Goal: Information Seeking & Learning: Check status

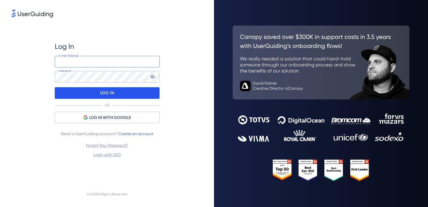
type input "[EMAIL_ADDRESS][DOMAIN_NAME]"
click at [77, 93] on div "LOG IN" at bounding box center [107, 93] width 105 height 12
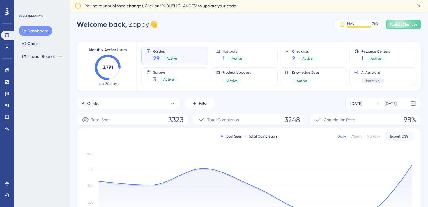
scroll to position [7, 0]
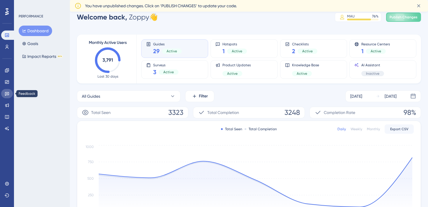
click at [9, 93] on icon at bounding box center [7, 94] width 4 height 4
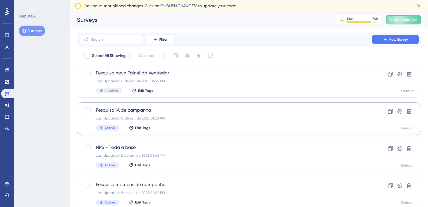
scroll to position [12, 0]
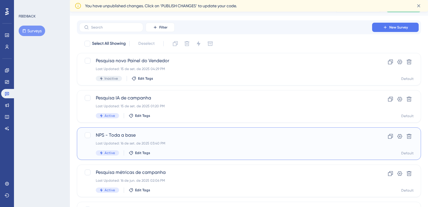
click at [114, 133] on span "NPS - Toda a base" at bounding box center [226, 135] width 260 height 7
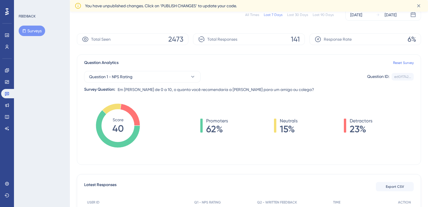
scroll to position [46, 0]
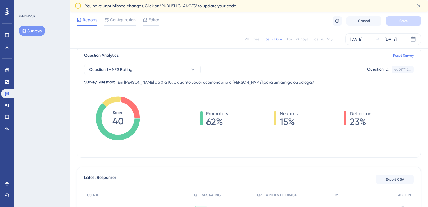
drag, startPoint x: 221, startPoint y: 123, endPoint x: 186, endPoint y: 123, distance: 34.6
click at [198, 123] on div "Promoters 62% Neutrals 15% Detractors 23%" at bounding box center [286, 118] width 255 height 16
drag, startPoint x: 380, startPoint y: 126, endPoint x: 330, endPoint y: 126, distance: 49.8
click at [330, 126] on div "Promoters 62% Neutrals 15% Detractors 23%" at bounding box center [286, 118] width 255 height 16
drag, startPoint x: 315, startPoint y: 125, endPoint x: 215, endPoint y: 127, distance: 99.8
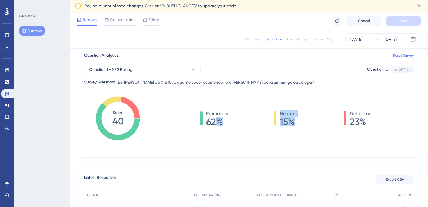
click at [219, 126] on div "Promoters 62% Neutrals 15% Detractors 23%" at bounding box center [286, 118] width 255 height 16
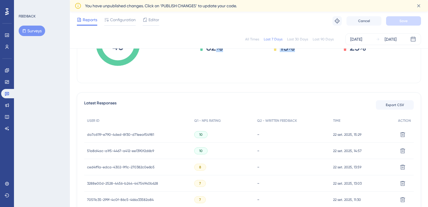
scroll to position [122, 0]
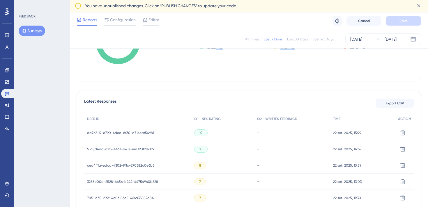
click at [204, 76] on div "Promoters 62% Neutrals 15% Detractors 23%" at bounding box center [286, 48] width 255 height 58
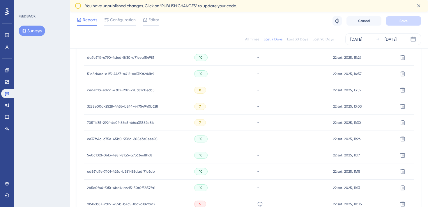
scroll to position [365, 0]
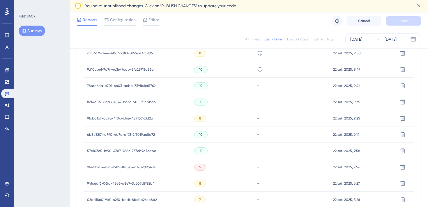
click at [148, 164] on div "94ebf12f-4e5d-4985-8d5e-4a1702d9a474 94ebf12f-4e5d-4985-8d5e-4a1702d9a474" at bounding box center [121, 167] width 68 height 16
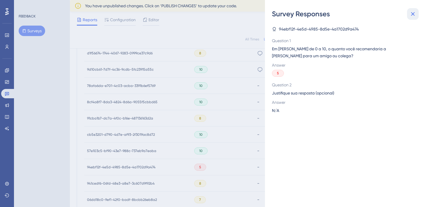
drag, startPoint x: 411, startPoint y: 11, endPoint x: 411, endPoint y: 8, distance: 3.2
click at [411, 11] on icon at bounding box center [412, 13] width 7 height 7
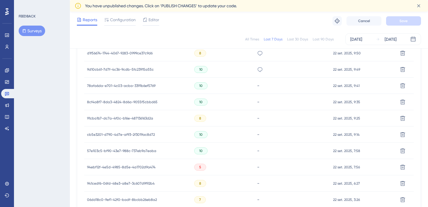
click at [132, 166] on span "94ebf12f-4e5d-4985-8d5e-4a1702d9a474" at bounding box center [121, 167] width 68 height 5
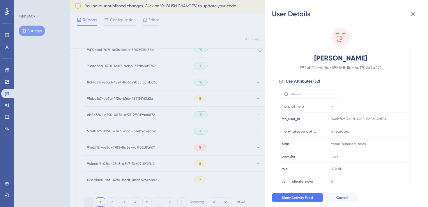
scroll to position [0, 0]
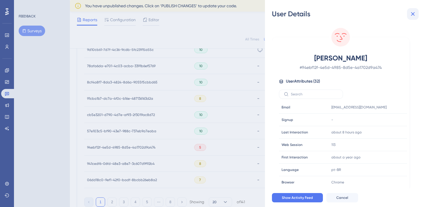
click at [413, 13] on icon at bounding box center [412, 13] width 7 height 7
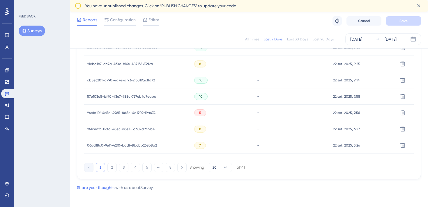
scroll to position [422, 0]
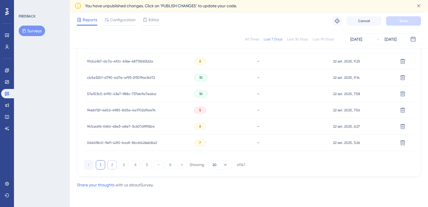
click at [113, 165] on button "2" at bounding box center [111, 164] width 9 height 9
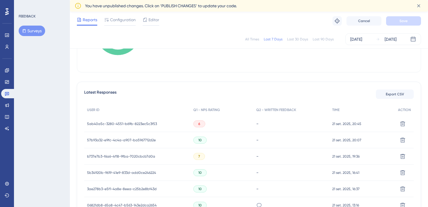
scroll to position [132, 0]
click at [140, 125] on span "5ab40a5c-3280-4551-b69b-8223ec5c3f53" at bounding box center [122, 123] width 70 height 5
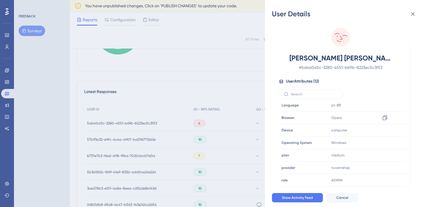
scroll to position [0, 0]
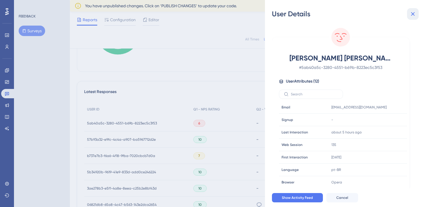
click at [413, 17] on icon at bounding box center [412, 13] width 7 height 7
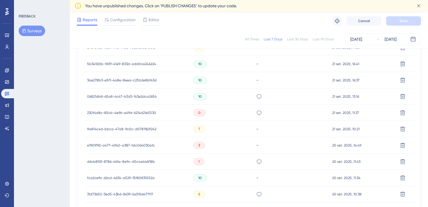
scroll to position [242, 0]
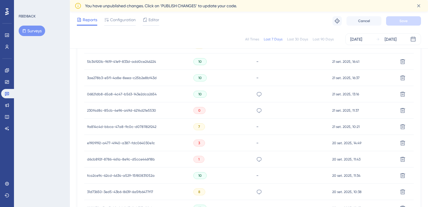
click at [142, 109] on span "230f4d8c-85cb-4e96-a49d-6214d21e5530" at bounding box center [121, 110] width 69 height 5
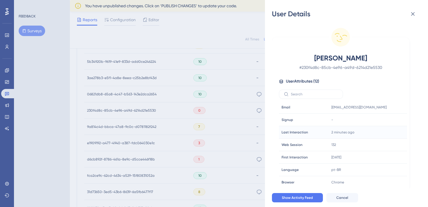
scroll to position [65, 0]
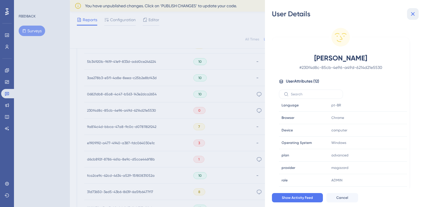
click at [415, 12] on icon at bounding box center [412, 13] width 7 height 7
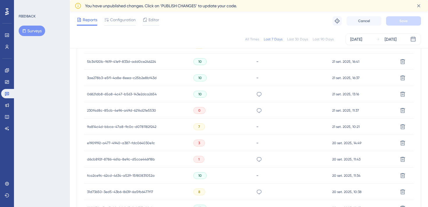
click at [152, 111] on span "230f4d8c-85cb-4e96-a49d-6214d21e5530" at bounding box center [121, 110] width 69 height 5
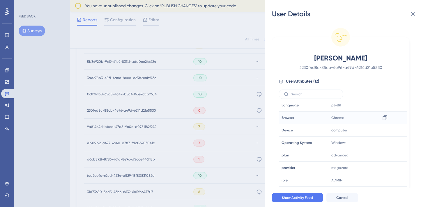
scroll to position [0, 0]
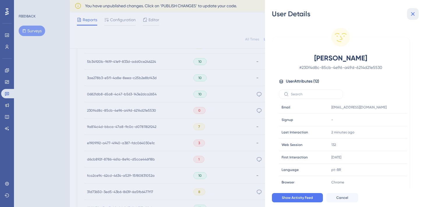
click at [413, 16] on icon at bounding box center [412, 13] width 7 height 7
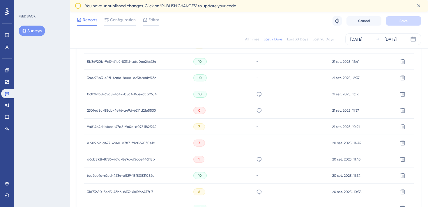
click at [150, 160] on span "d6cb892f-8786-461a-8e9c-d5cce446f18b" at bounding box center [121, 159] width 68 height 5
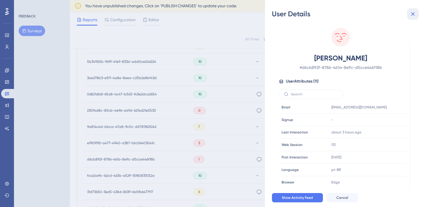
click at [417, 14] on button at bounding box center [413, 14] width 12 height 12
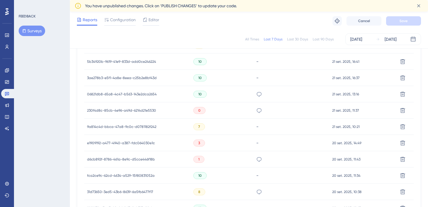
click at [145, 110] on span "230f4d8c-85cb-4e96-a49d-6214d21e5530" at bounding box center [121, 110] width 69 height 5
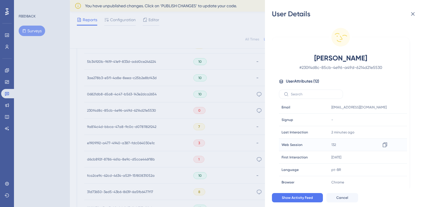
scroll to position [65, 0]
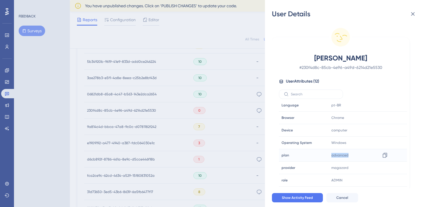
drag, startPoint x: 355, startPoint y: 157, endPoint x: 298, endPoint y: 157, distance: 56.7
click at [300, 157] on tr "plan plan advanced Copy advanced" at bounding box center [343, 155] width 128 height 13
drag, startPoint x: 355, startPoint y: 182, endPoint x: 307, endPoint y: 182, distance: 48.6
click at [308, 182] on tr "role role ADMIN Copy ADMIN" at bounding box center [343, 180] width 128 height 13
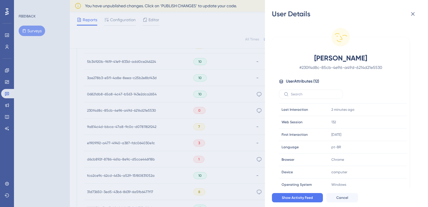
scroll to position [27, 0]
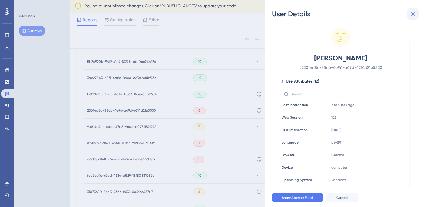
click at [414, 18] on button at bounding box center [413, 14] width 12 height 12
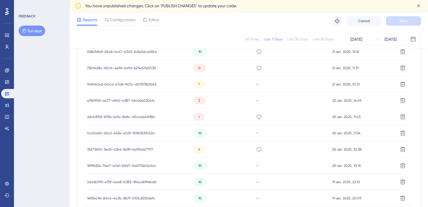
scroll to position [303, 0]
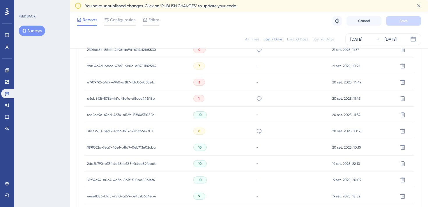
click at [150, 129] on span "31d73650-3ed5-43b6-8639-6a5fb6477f17" at bounding box center [120, 131] width 66 height 5
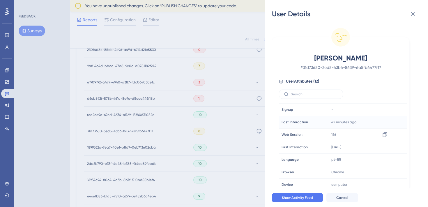
scroll to position [65, 0]
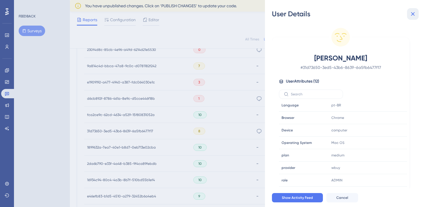
click at [410, 14] on icon at bounding box center [412, 13] width 7 height 7
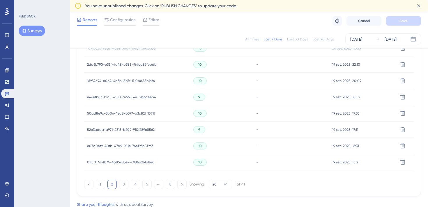
scroll to position [422, 0]
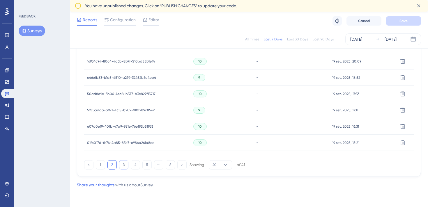
click at [126, 163] on button "3" at bounding box center [123, 164] width 9 height 9
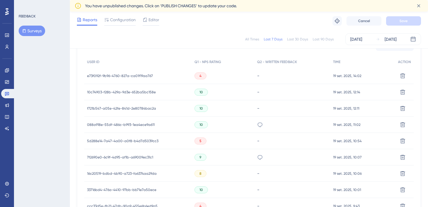
scroll to position [180, 0]
click at [148, 140] on span "5d288e14-7a47-4a00-a0f8-b4d7d5039cc3" at bounding box center [122, 140] width 71 height 5
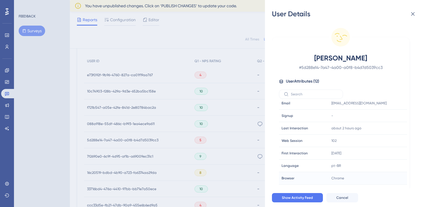
scroll to position [0, 0]
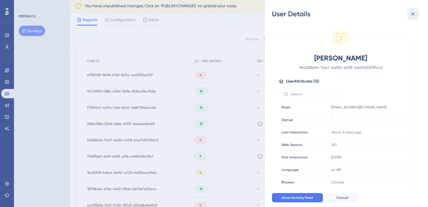
click at [416, 10] on button at bounding box center [413, 14] width 12 height 12
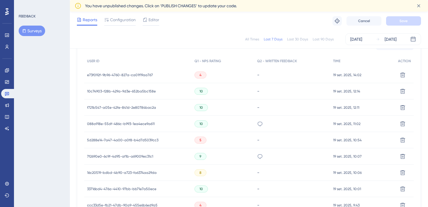
click at [123, 76] on span "e73f092f-9b96-4760-827a-ca01f19aa767" at bounding box center [120, 75] width 66 height 5
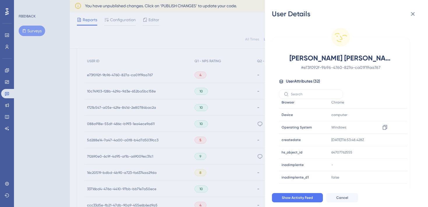
scroll to position [80, 0]
click at [415, 13] on icon at bounding box center [412, 13] width 7 height 7
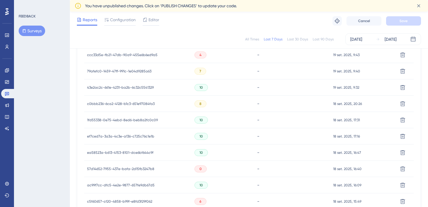
scroll to position [386, 0]
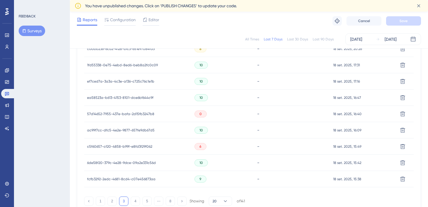
click at [133, 112] on span "57d14652-7955-437e-bafa-2d15fb3247b8" at bounding box center [120, 114] width 67 height 5
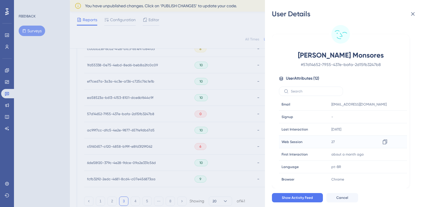
scroll to position [65, 0]
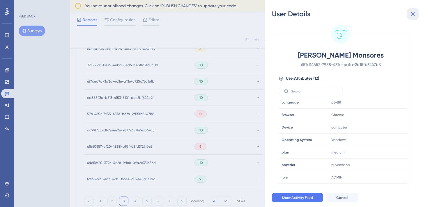
click at [411, 15] on icon at bounding box center [412, 13] width 7 height 7
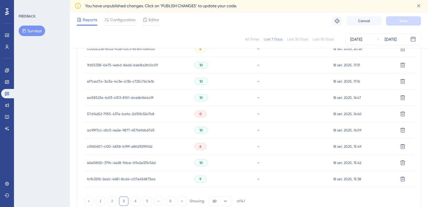
click at [145, 145] on span "c5f60657-cf20-4858-b99f-e8fd3f29f062" at bounding box center [119, 146] width 65 height 5
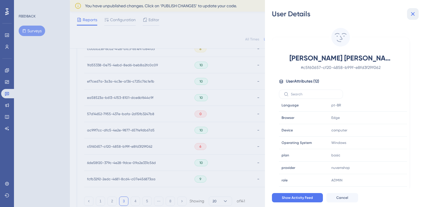
click at [413, 18] on button at bounding box center [413, 14] width 12 height 12
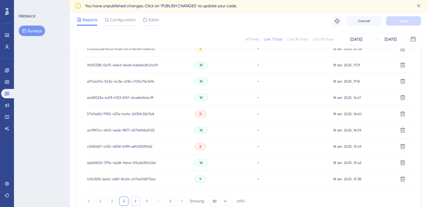
click at [136, 201] on button "4" at bounding box center [135, 201] width 9 height 9
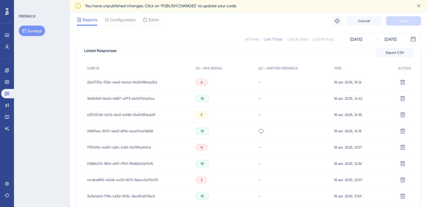
scroll to position [172, 0]
click at [151, 116] on span "e37037d8-5e76-4b61-b086-f5e7435fedd9" at bounding box center [121, 115] width 68 height 5
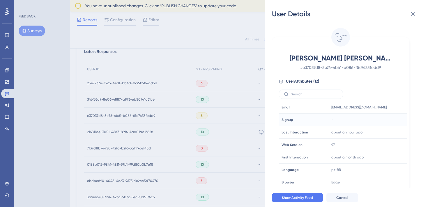
scroll to position [65, 0]
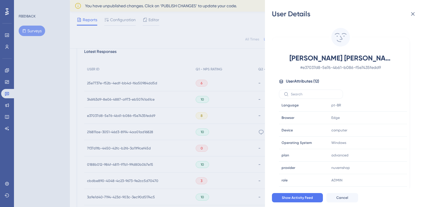
click at [417, 22] on div "Flavia Galliena [PERSON_NAME] # e37037d8-5e76-4b61-b086-f5e7435fedd9 User Attri…" at bounding box center [349, 104] width 154 height 170
click at [414, 16] on icon at bounding box center [412, 13] width 7 height 7
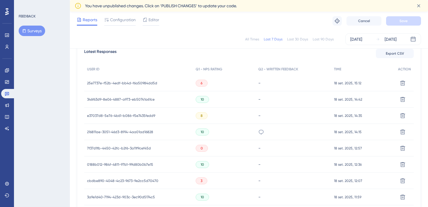
click at [132, 133] on span "216811ae-3051-46d3-8914-4aa01ad16828" at bounding box center [120, 132] width 66 height 5
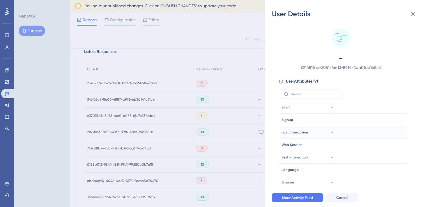
scroll to position [52, 0]
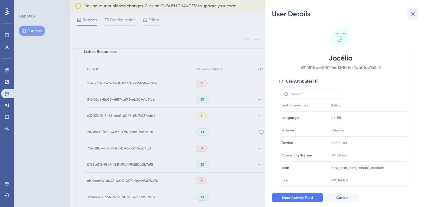
click at [414, 12] on icon at bounding box center [413, 14] width 4 height 4
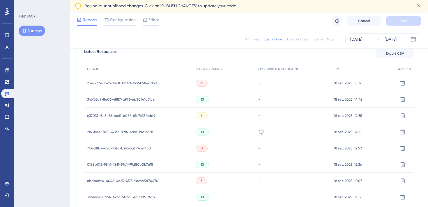
scroll to position [211, 0]
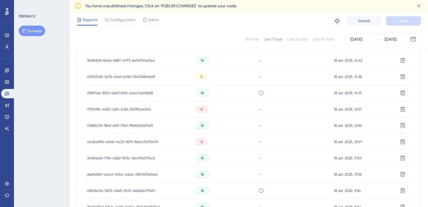
click at [148, 141] on span "cbdbe890-4048-4c23-9673-9e2cc5d70470" at bounding box center [122, 142] width 71 height 5
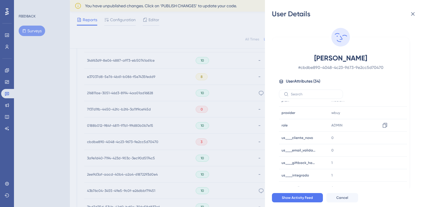
scroll to position [316, 0]
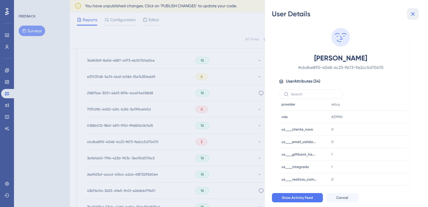
click at [415, 8] on button at bounding box center [413, 14] width 12 height 12
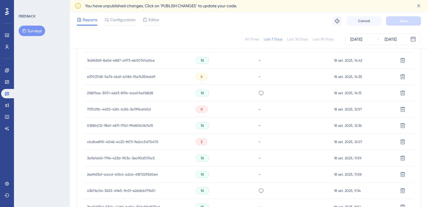
click at [129, 190] on span "43b76c04-3455-49e5-9c0f-e26dbbf79451" at bounding box center [121, 191] width 68 height 5
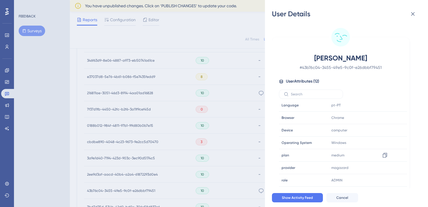
scroll to position [3, 0]
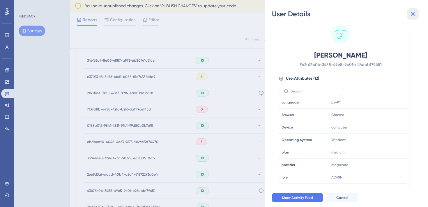
click at [413, 10] on icon at bounding box center [412, 13] width 7 height 7
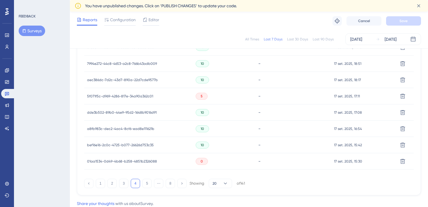
scroll to position [422, 0]
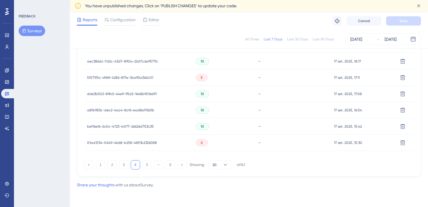
click at [133, 144] on span "01aa1534-0d49-4b68-b258-4851b2326088" at bounding box center [122, 143] width 70 height 5
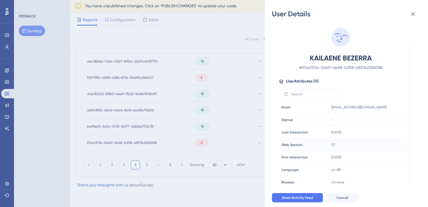
scroll to position [52, 0]
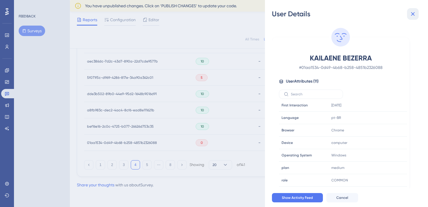
click at [415, 15] on icon at bounding box center [412, 13] width 7 height 7
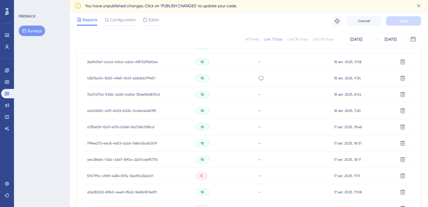
scroll to position [312, 0]
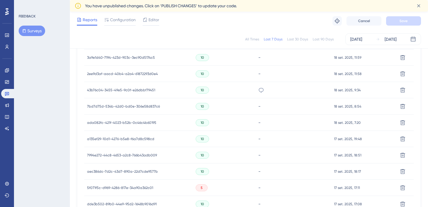
click at [138, 92] on span "43b76c04-3455-49e5-9c0f-e26dbbf79451" at bounding box center [121, 90] width 68 height 5
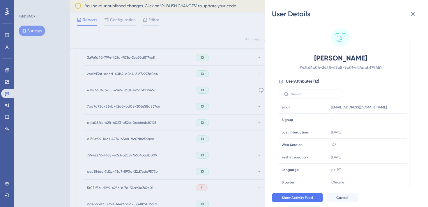
click at [417, 4] on div "User Details [PERSON_NAME] # 43b76c04-3455-49e5-9c0f-e26dbbf79451 User Attribut…" at bounding box center [346, 103] width 163 height 207
click at [416, 6] on div "User Details [PERSON_NAME] # 43b76c04-3455-49e5-9c0f-e26dbbf79451 User Attribut…" at bounding box center [346, 103] width 163 height 207
click at [416, 13] on icon at bounding box center [412, 13] width 7 height 7
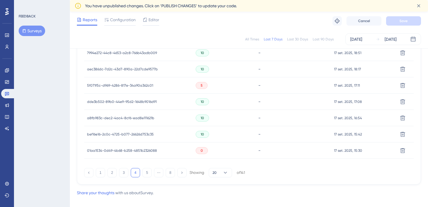
scroll to position [422, 0]
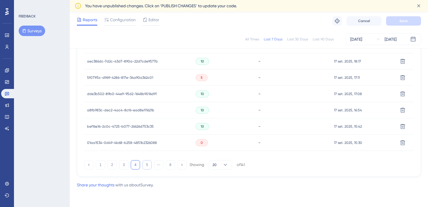
click at [148, 164] on button "5" at bounding box center [146, 164] width 9 height 9
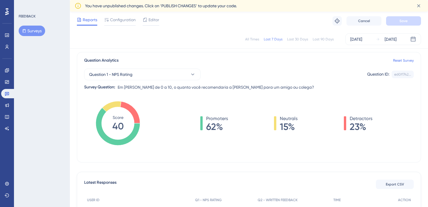
scroll to position [0, 0]
